Goal: Task Accomplishment & Management: Complete application form

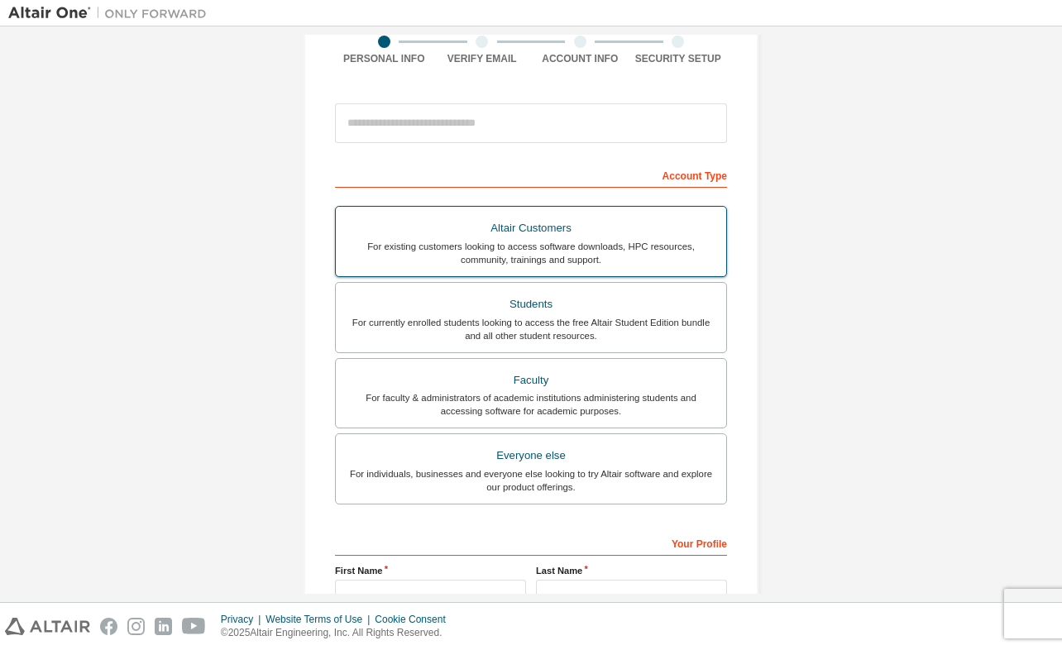
scroll to position [153, 0]
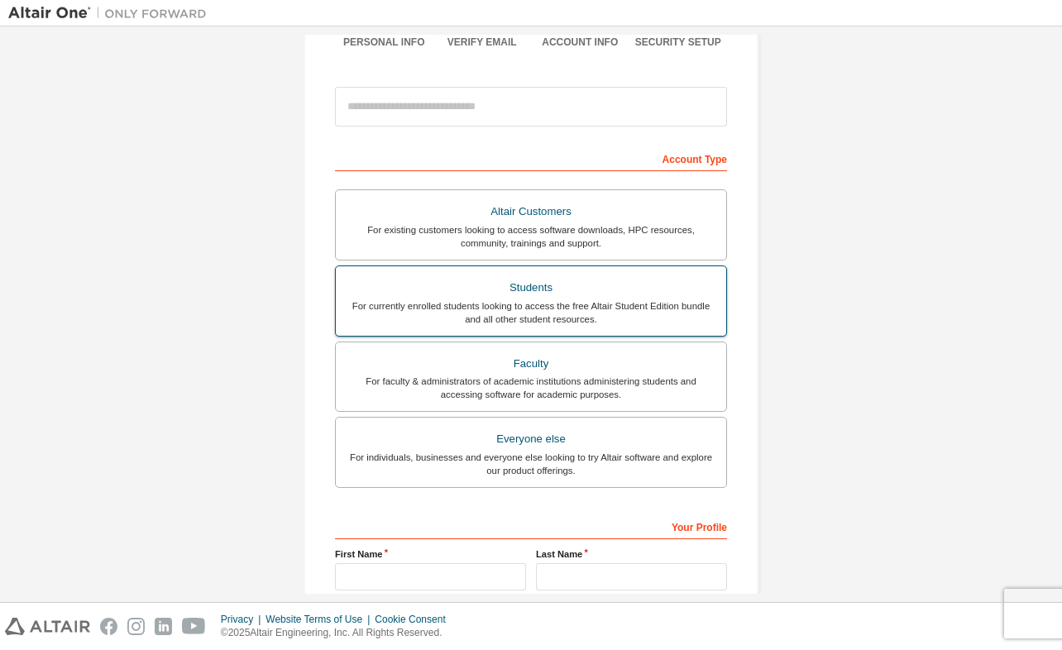
click at [515, 295] on div "Students" at bounding box center [531, 287] width 371 height 23
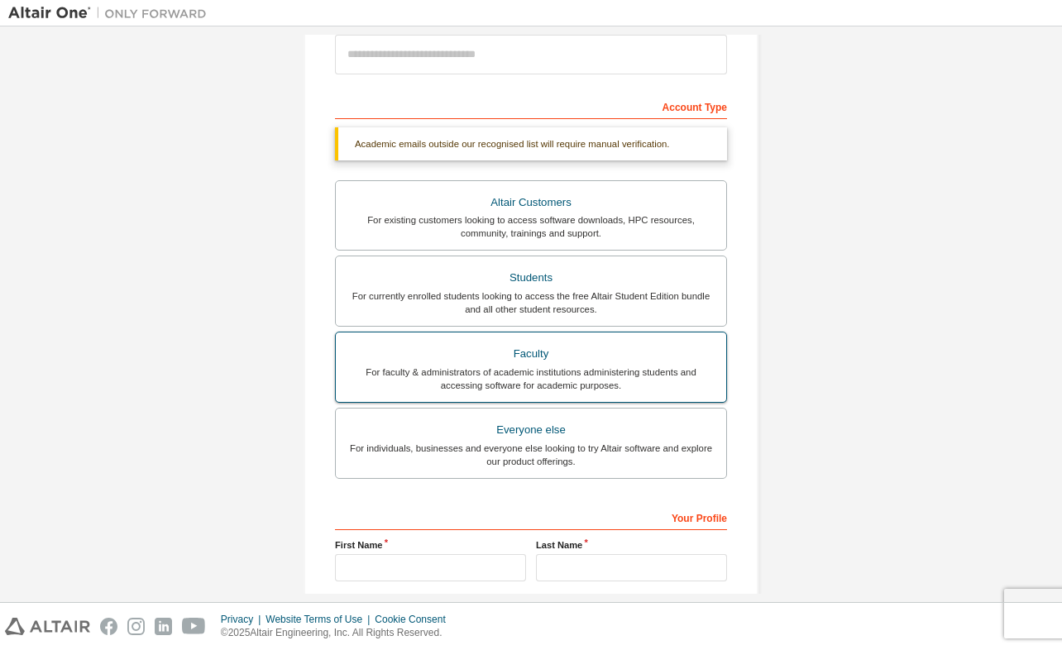
scroll to position [0, 0]
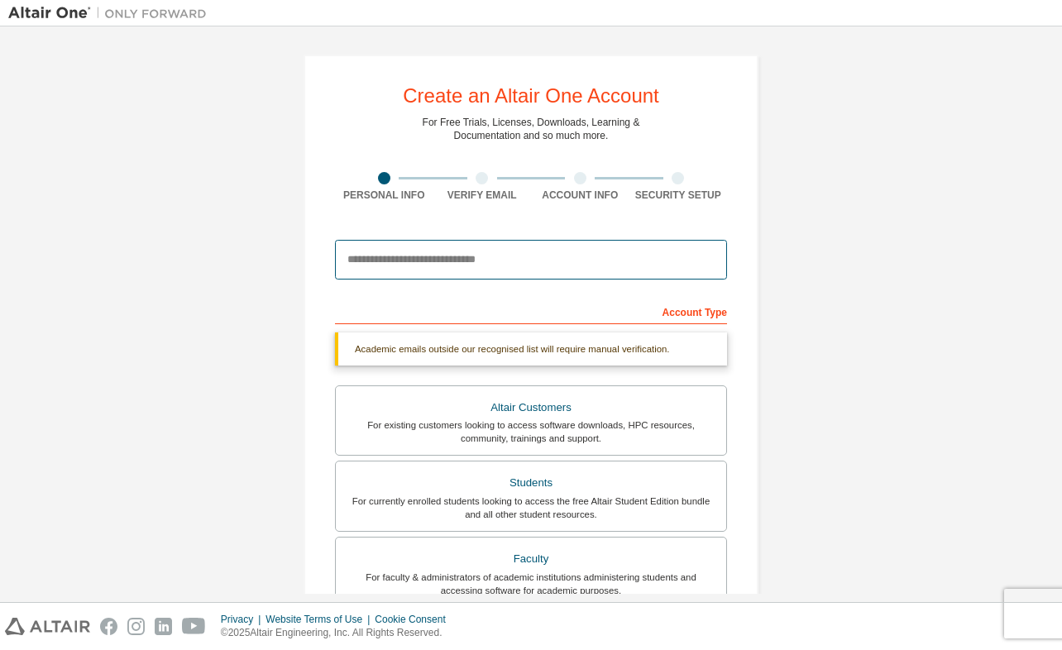
click at [453, 244] on input "email" at bounding box center [531, 260] width 392 height 40
type input "**********"
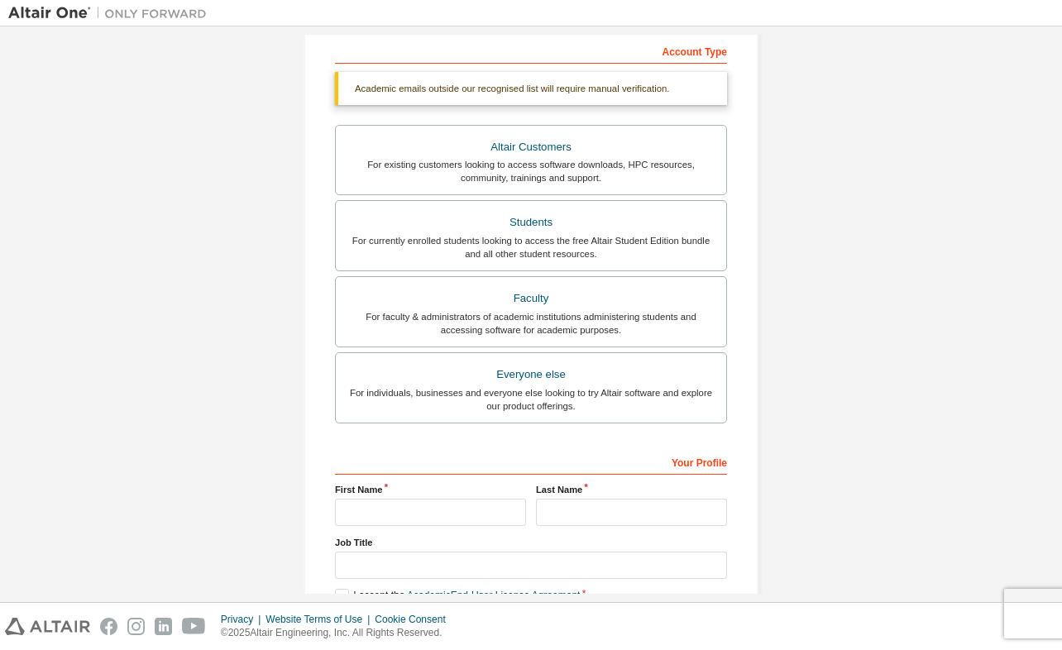
scroll to position [360, 0]
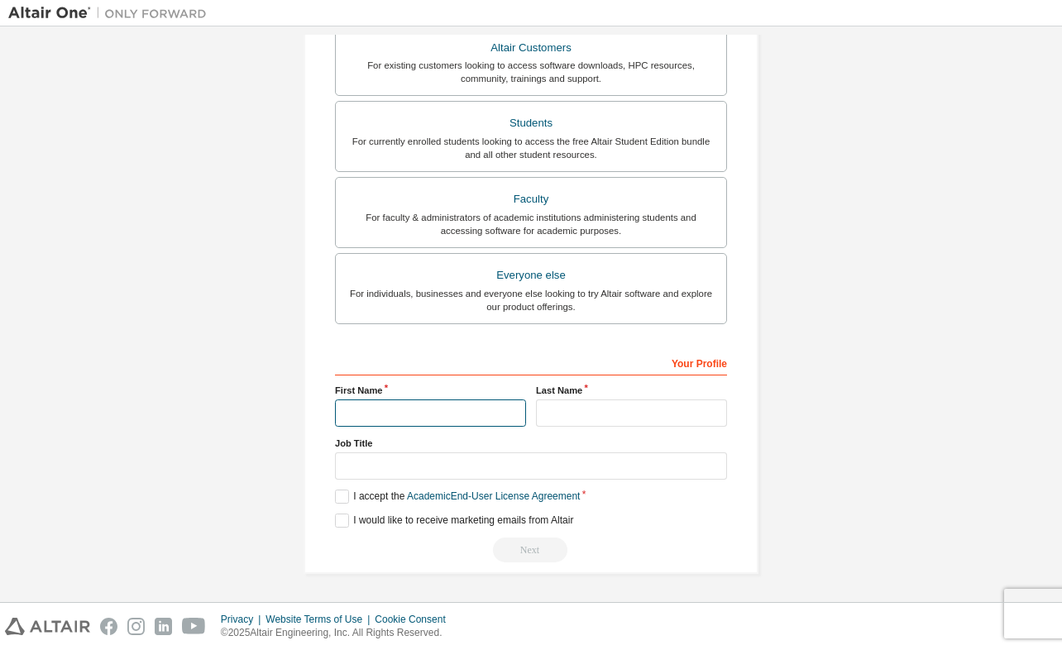
click at [448, 419] on input "text" at bounding box center [430, 412] width 191 height 27
click at [419, 404] on input "text" at bounding box center [430, 412] width 191 height 27
type input "******"
click at [596, 421] on input "text" at bounding box center [631, 412] width 191 height 27
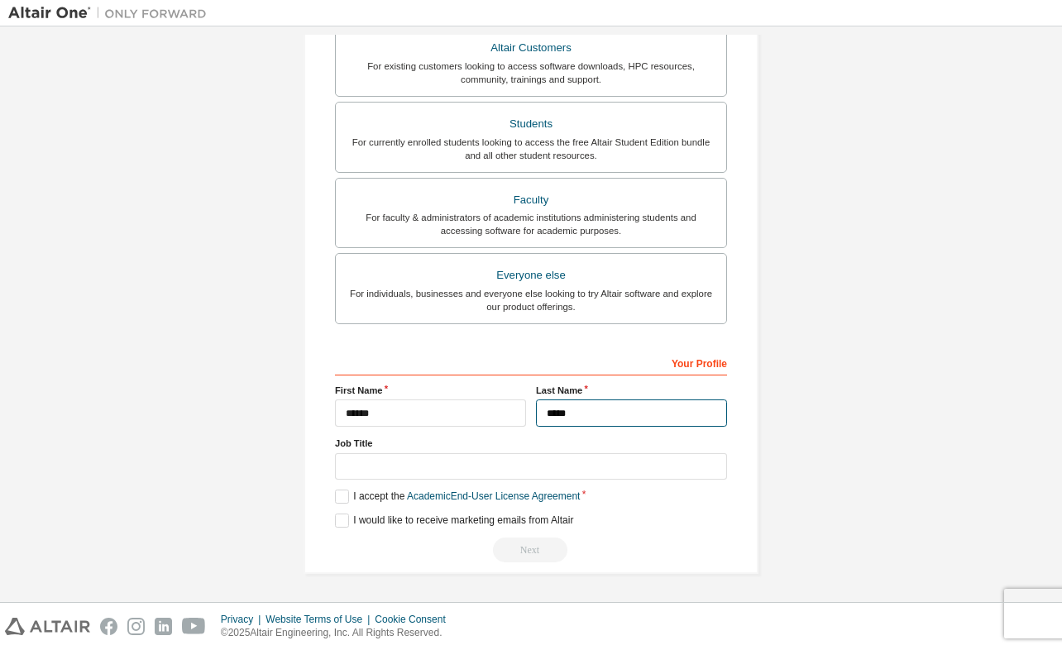
type input "*****"
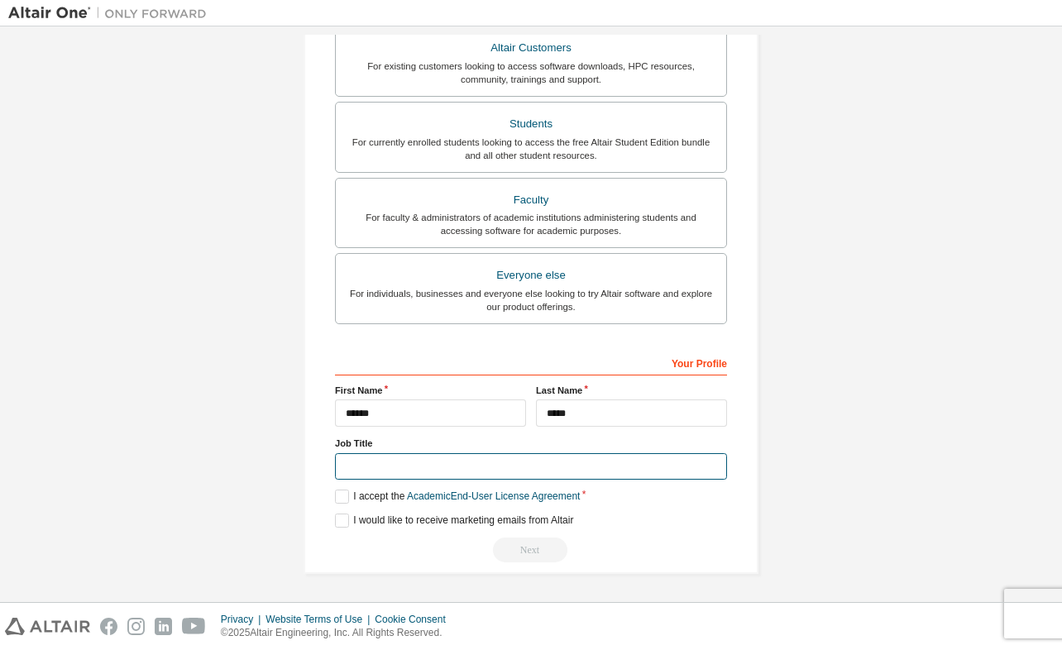
click at [490, 457] on input "text" at bounding box center [531, 466] width 392 height 27
click at [342, 498] on label "I accept the Academic End-User License Agreement" at bounding box center [457, 497] width 245 height 14
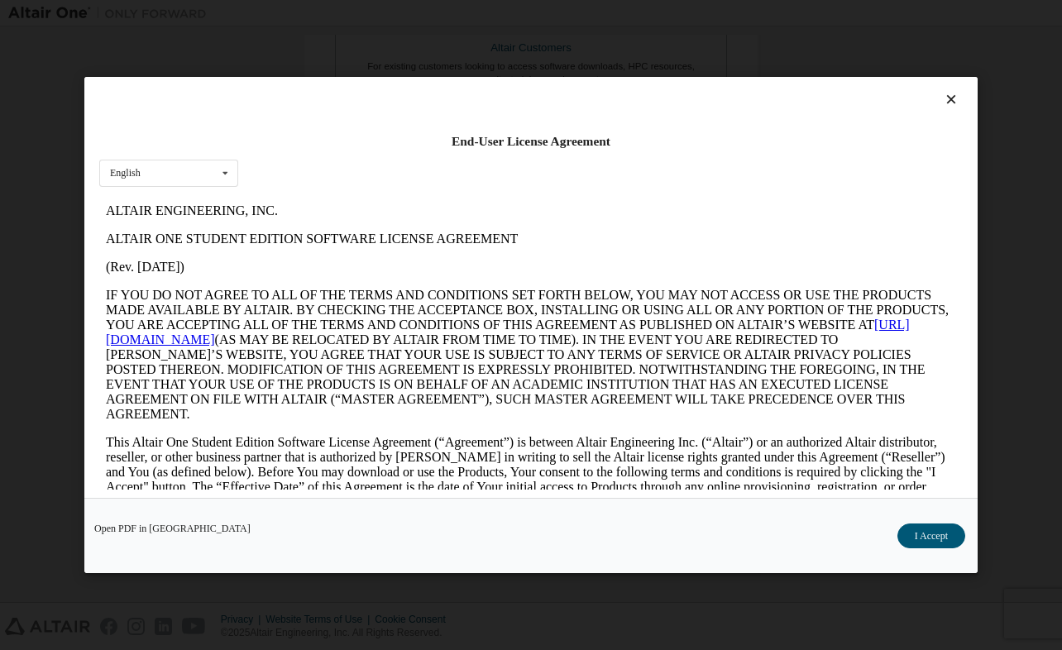
scroll to position [0, 0]
click at [951, 535] on button "I Accept" at bounding box center [931, 536] width 68 height 25
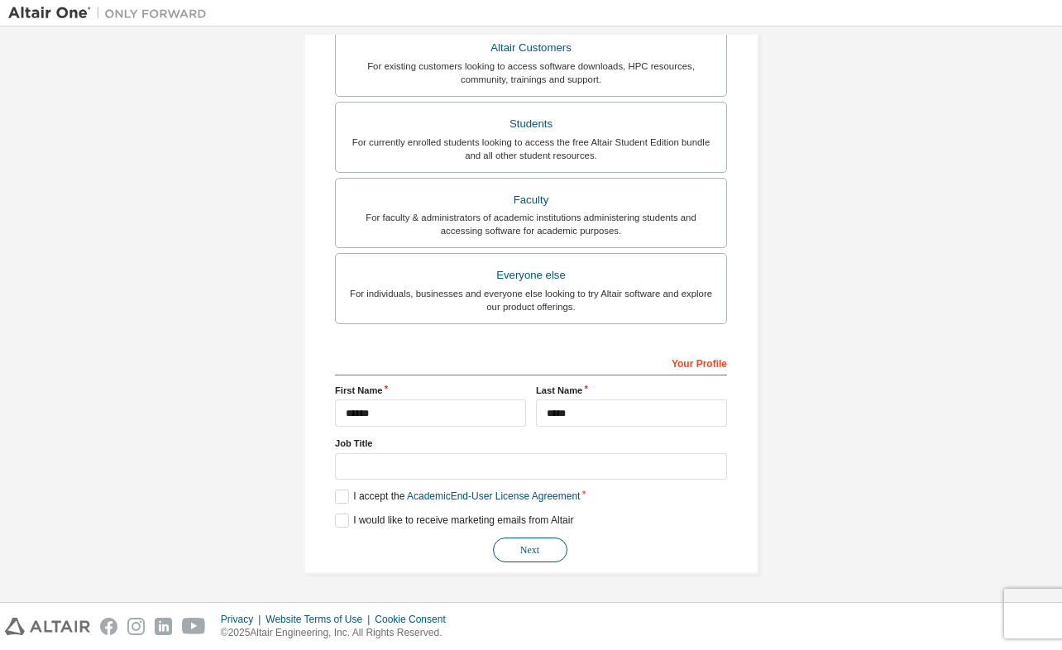
click at [536, 546] on button "Next" at bounding box center [530, 550] width 74 height 25
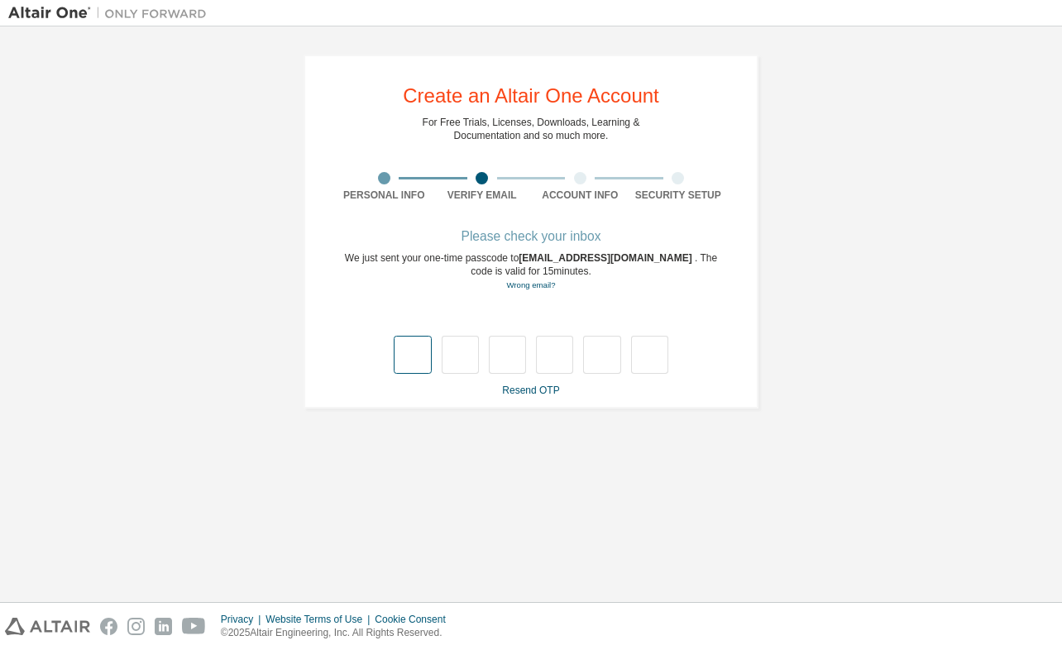
click at [417, 358] on input "text" at bounding box center [412, 355] width 37 height 38
type input "*"
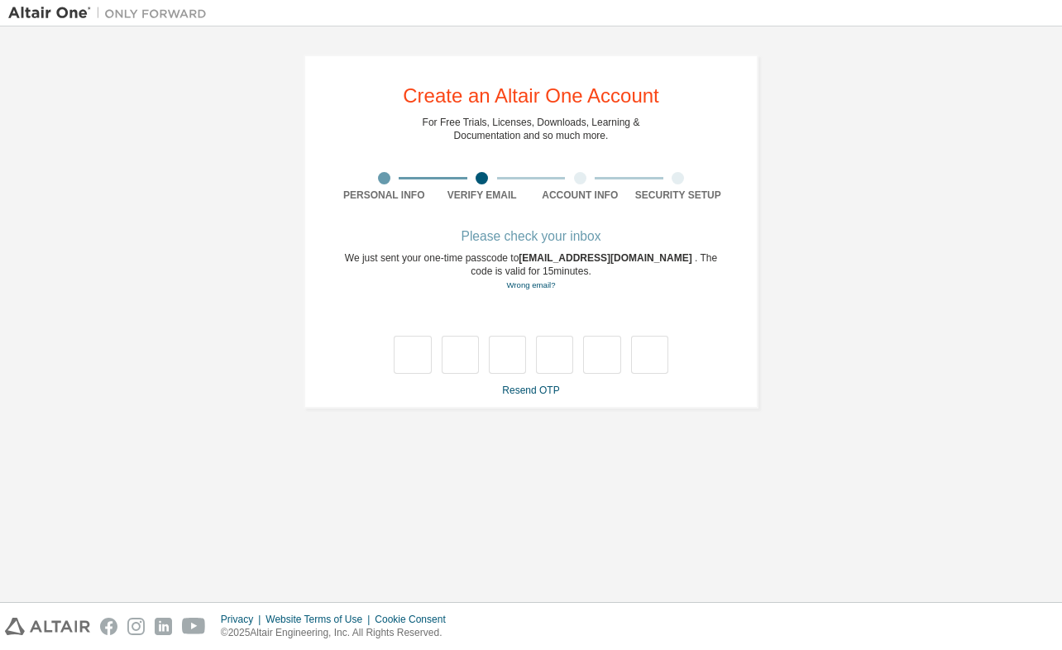
type input "*"
